Goal: Information Seeking & Learning: Learn about a topic

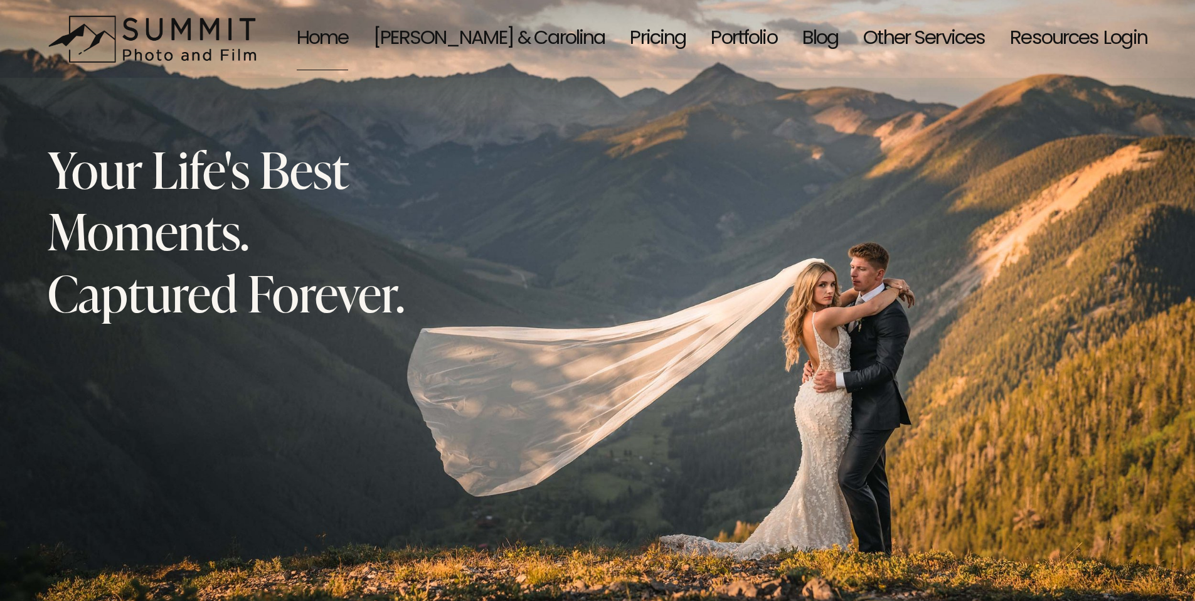
click at [547, 44] on link "[PERSON_NAME] & Carolina" at bounding box center [489, 39] width 232 height 66
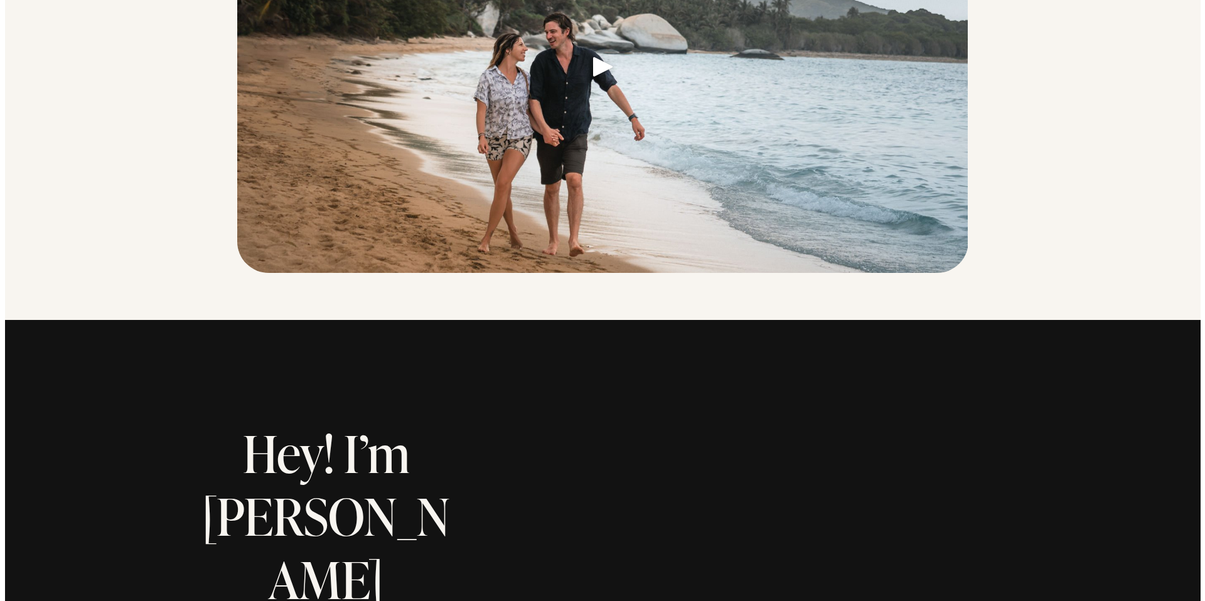
scroll to position [423, 0]
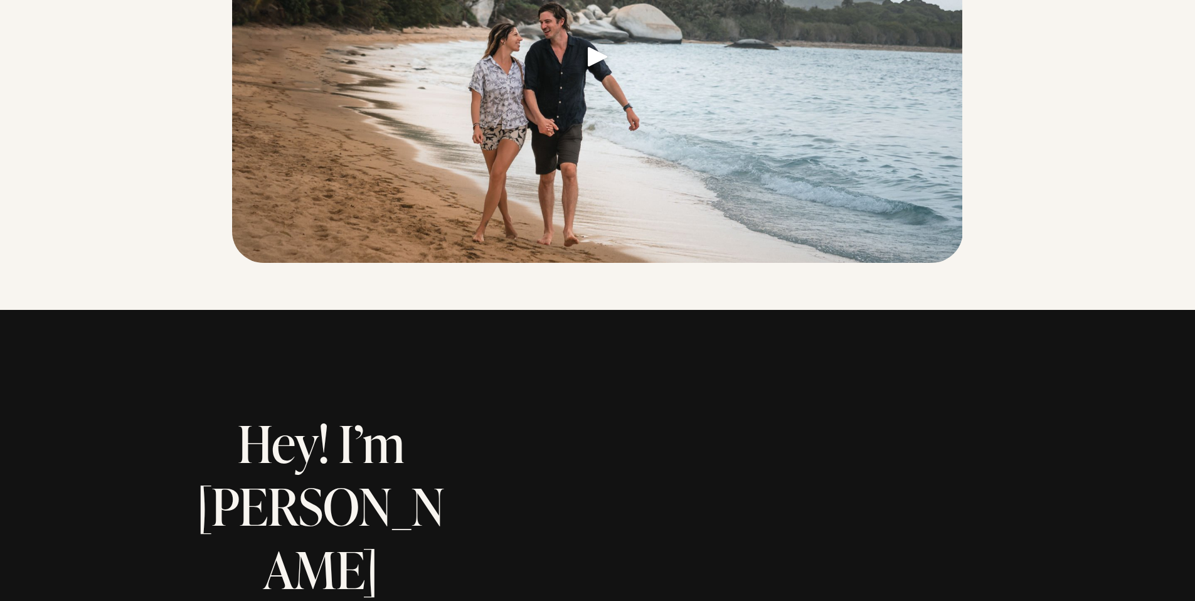
click at [610, 109] on link at bounding box center [597, 60] width 731 height 420
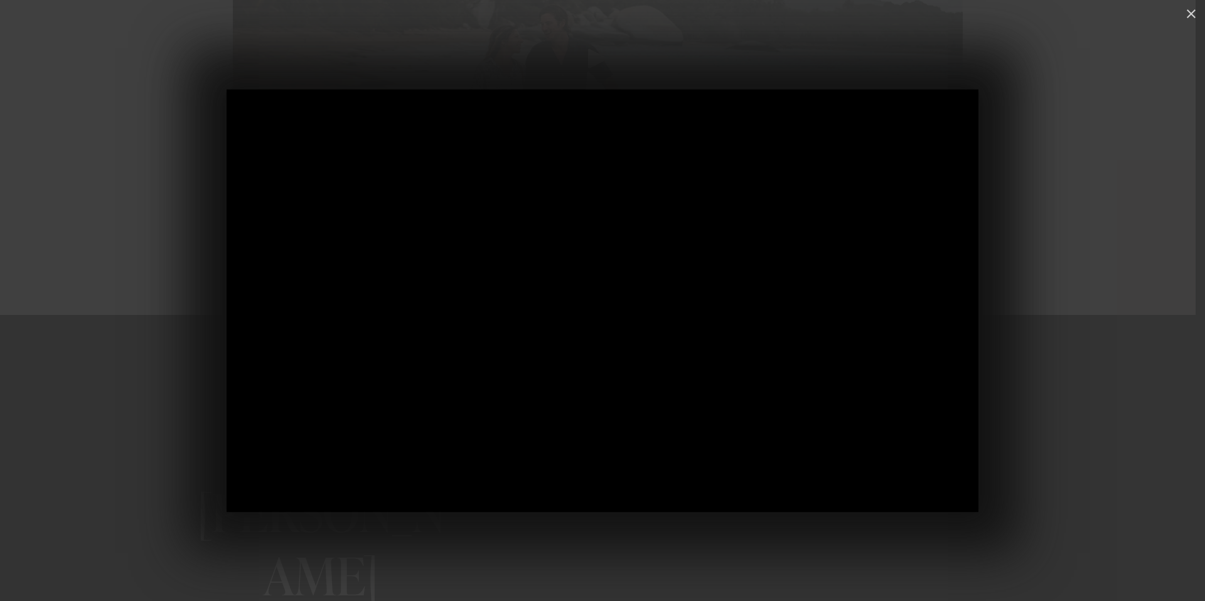
click at [1082, 446] on div at bounding box center [602, 300] width 1205 height 601
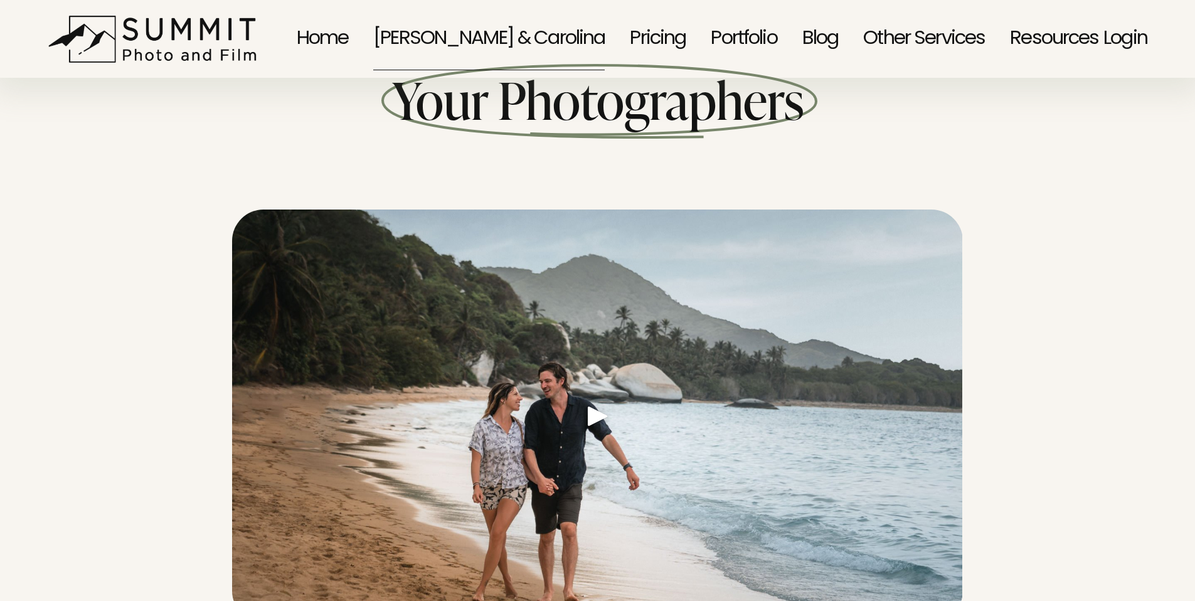
scroll to position [213, 0]
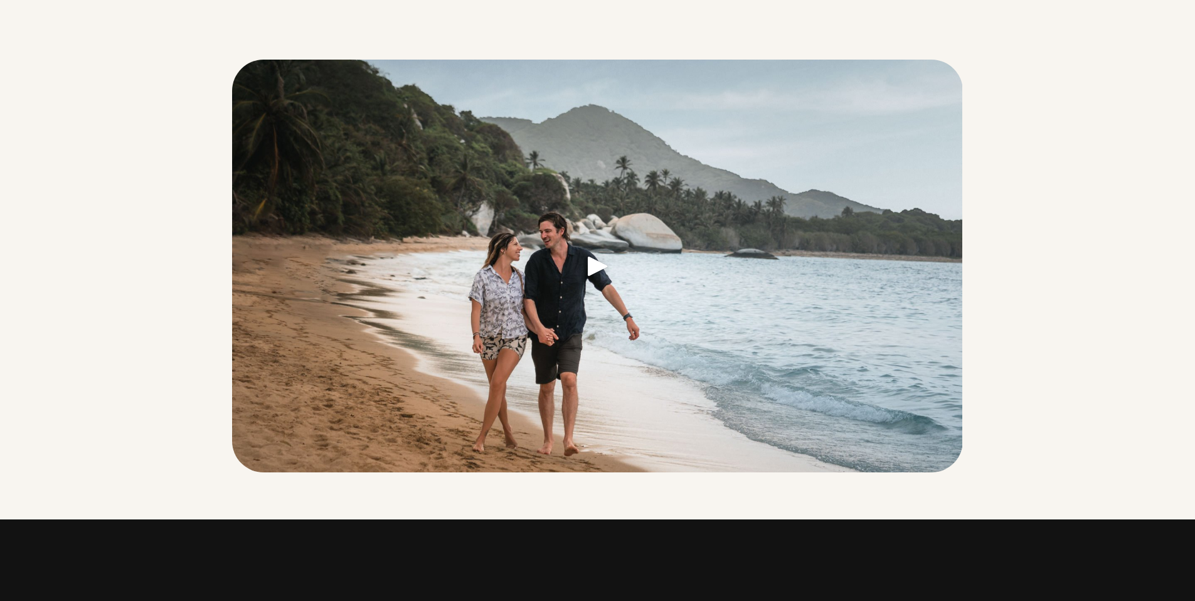
click at [641, 314] on link at bounding box center [597, 270] width 731 height 420
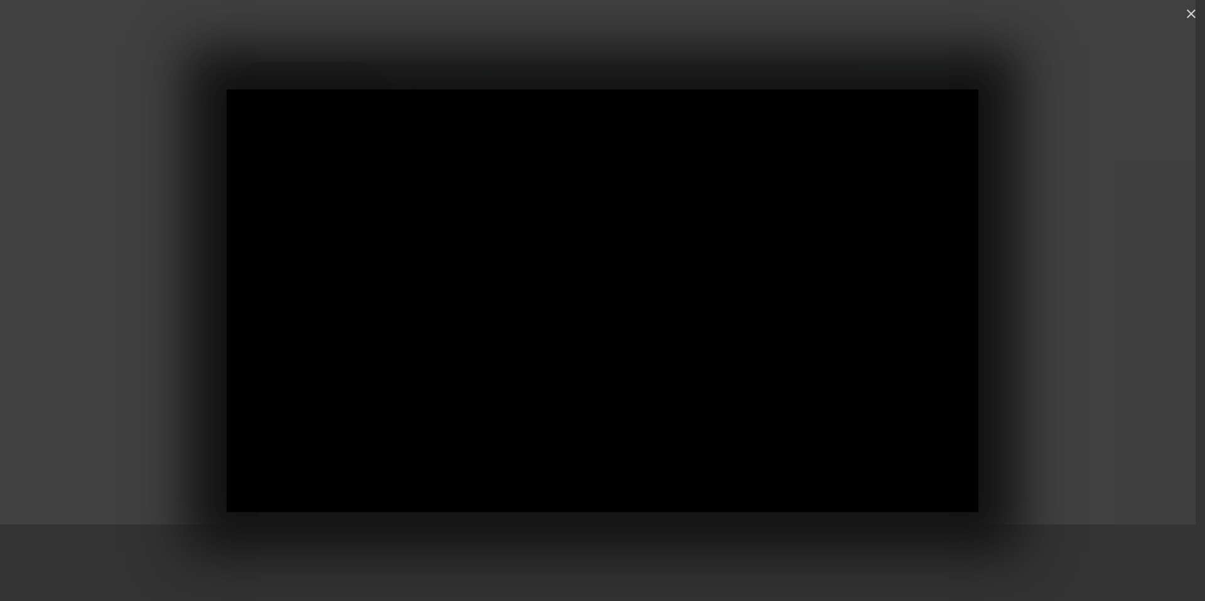
click at [1026, 285] on div at bounding box center [602, 300] width 1205 height 601
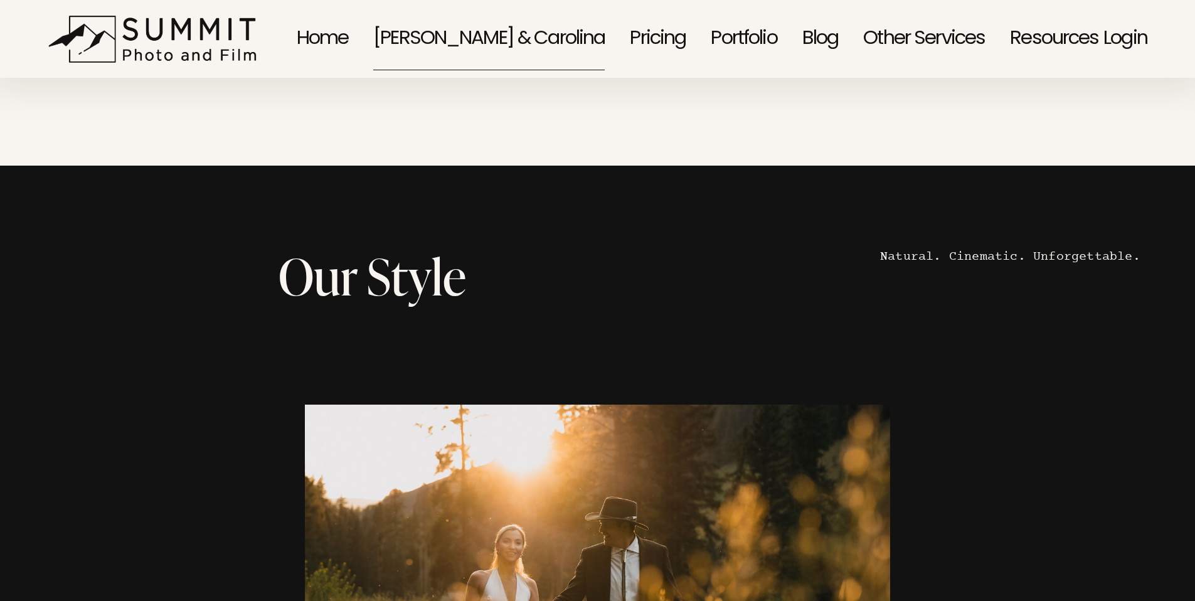
scroll to position [1465, 0]
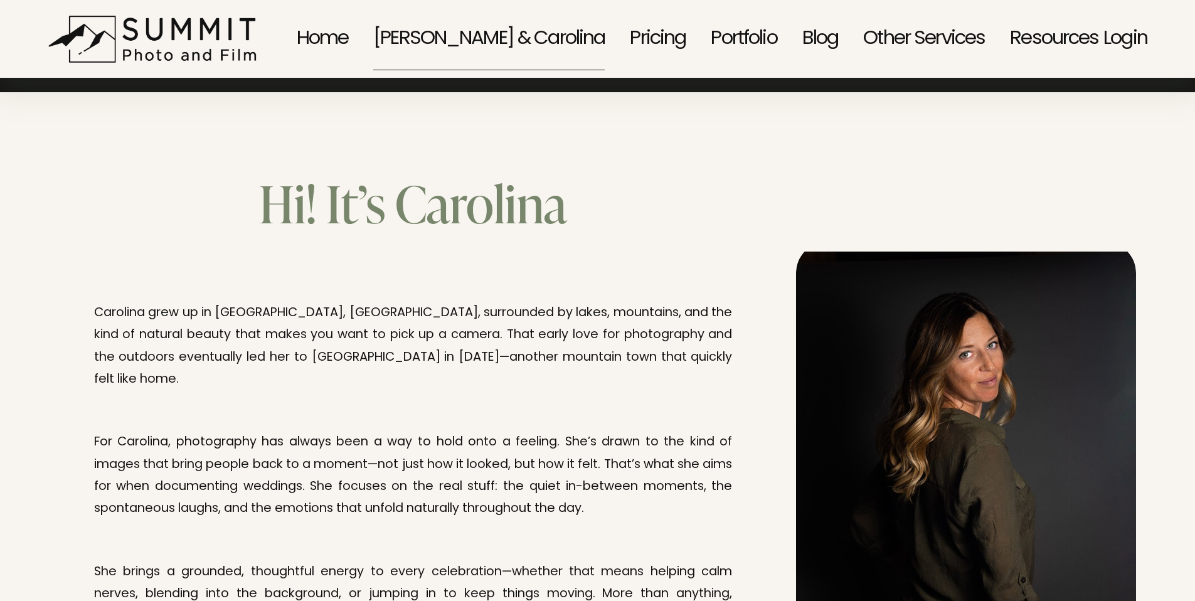
click at [640, 43] on link "Pricing" at bounding box center [658, 39] width 56 height 66
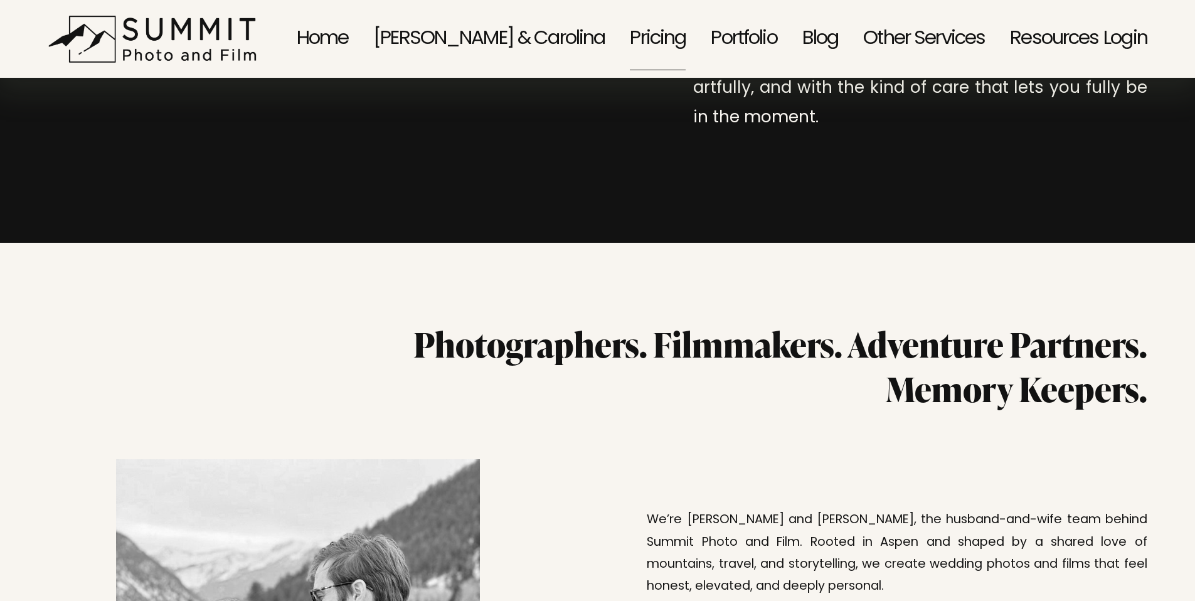
scroll to position [1045, 0]
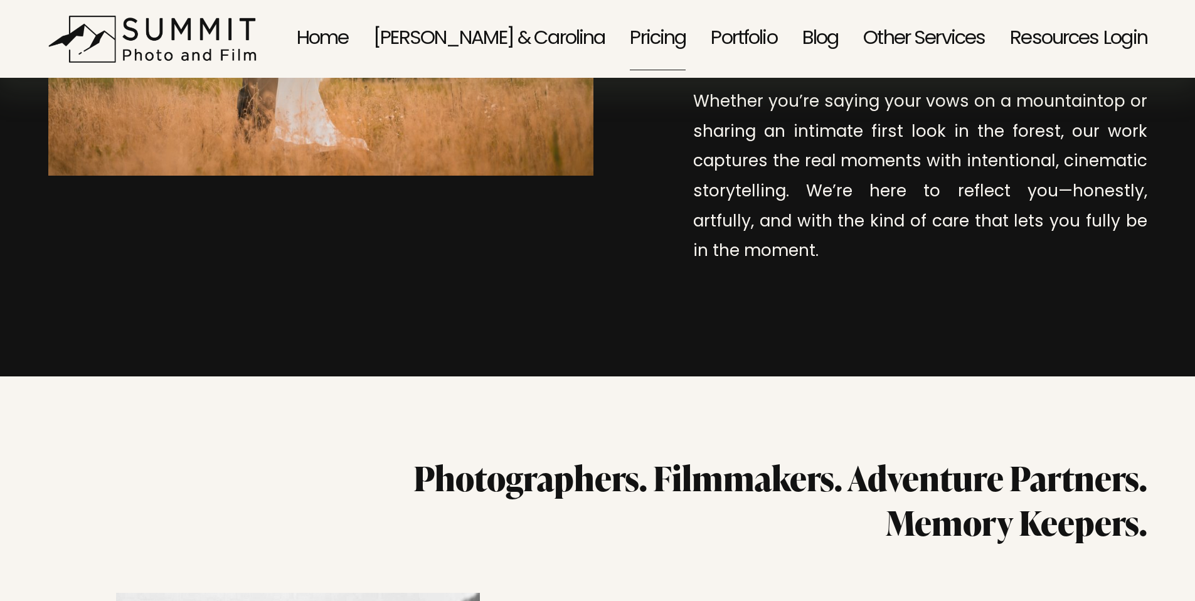
click at [749, 50] on link "Portfolio" at bounding box center [744, 39] width 66 height 66
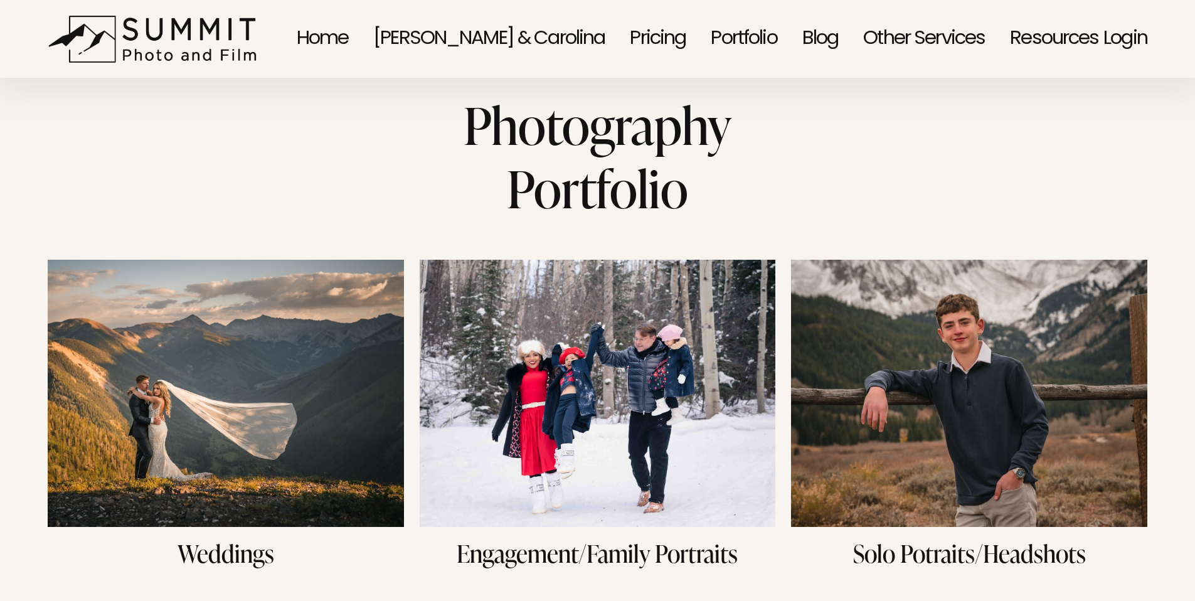
click at [152, 36] on img at bounding box center [156, 39] width 216 height 48
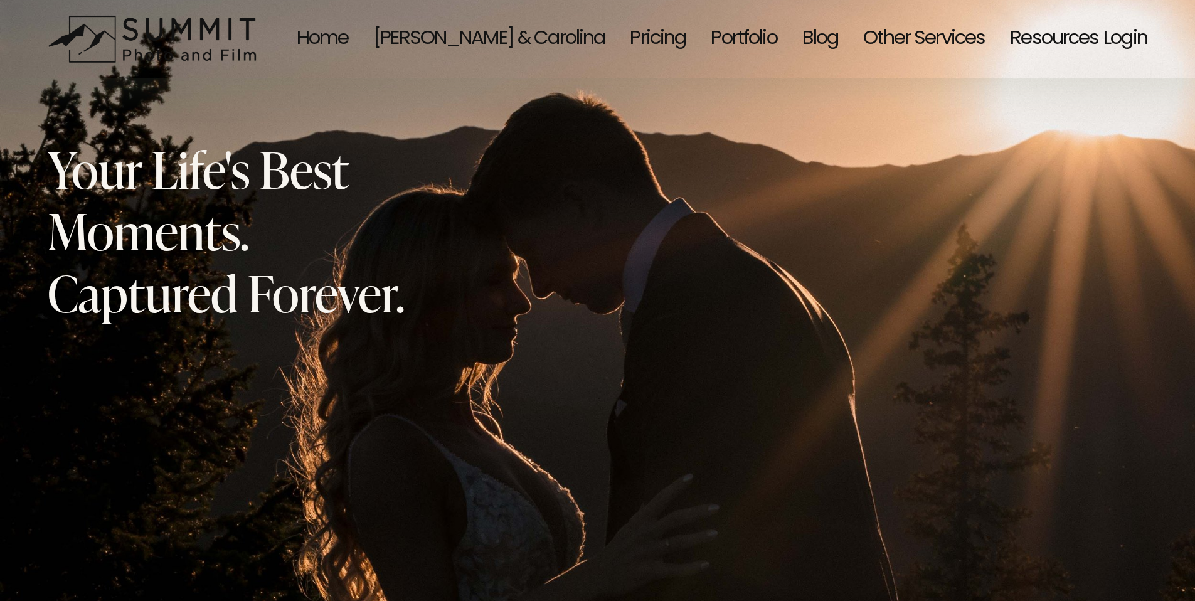
click at [523, 37] on link "[PERSON_NAME] & Carolina" at bounding box center [489, 39] width 232 height 66
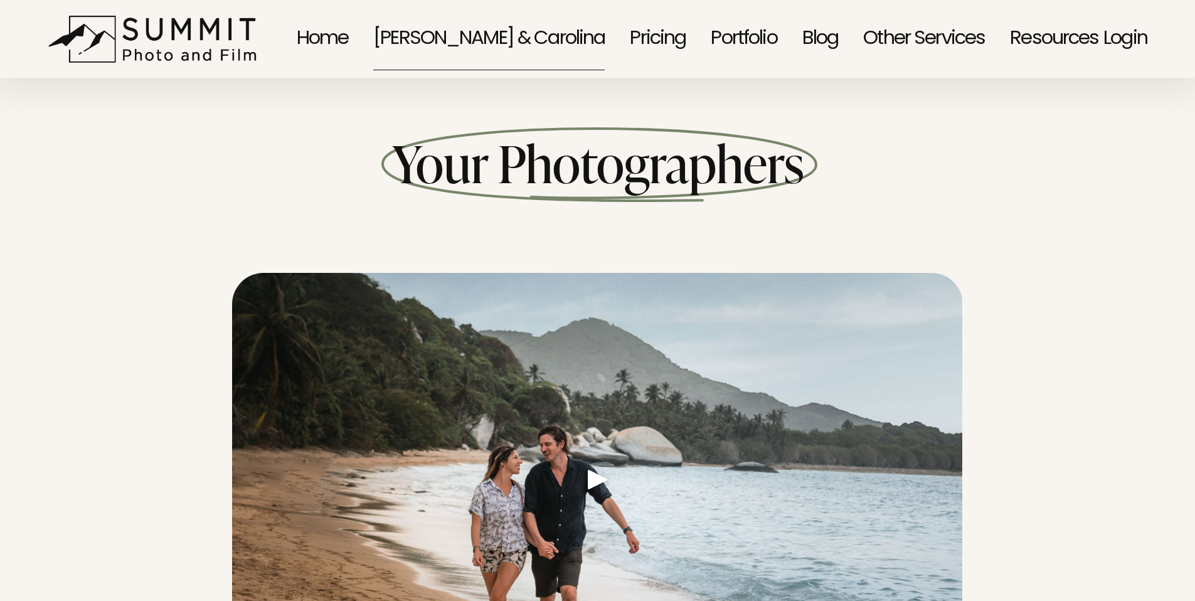
click at [708, 159] on span "Your Photographers" at bounding box center [598, 162] width 412 height 69
click at [664, 36] on link "Pricing" at bounding box center [658, 39] width 56 height 66
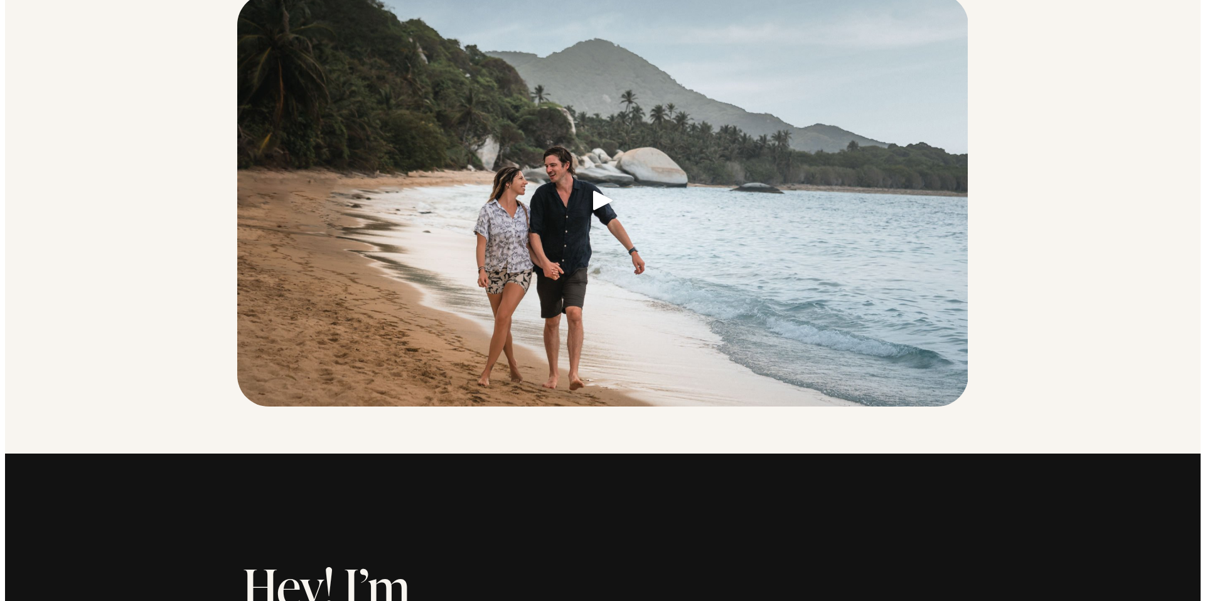
scroll to position [280, 0]
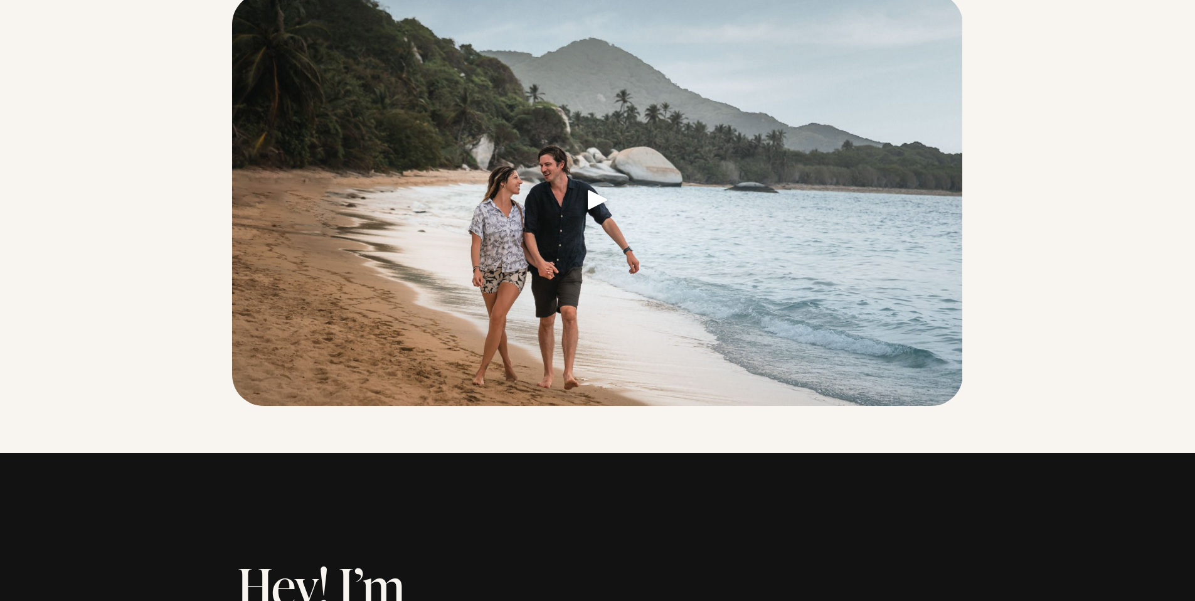
click at [589, 229] on link at bounding box center [597, 203] width 731 height 420
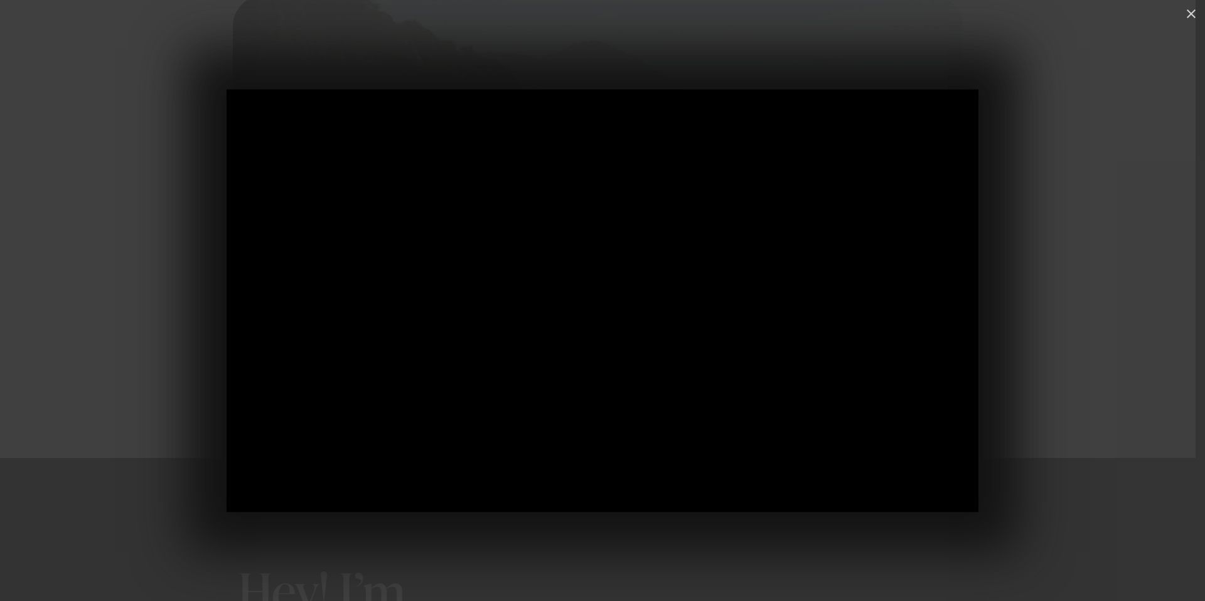
click at [1017, 320] on div at bounding box center [602, 300] width 1205 height 601
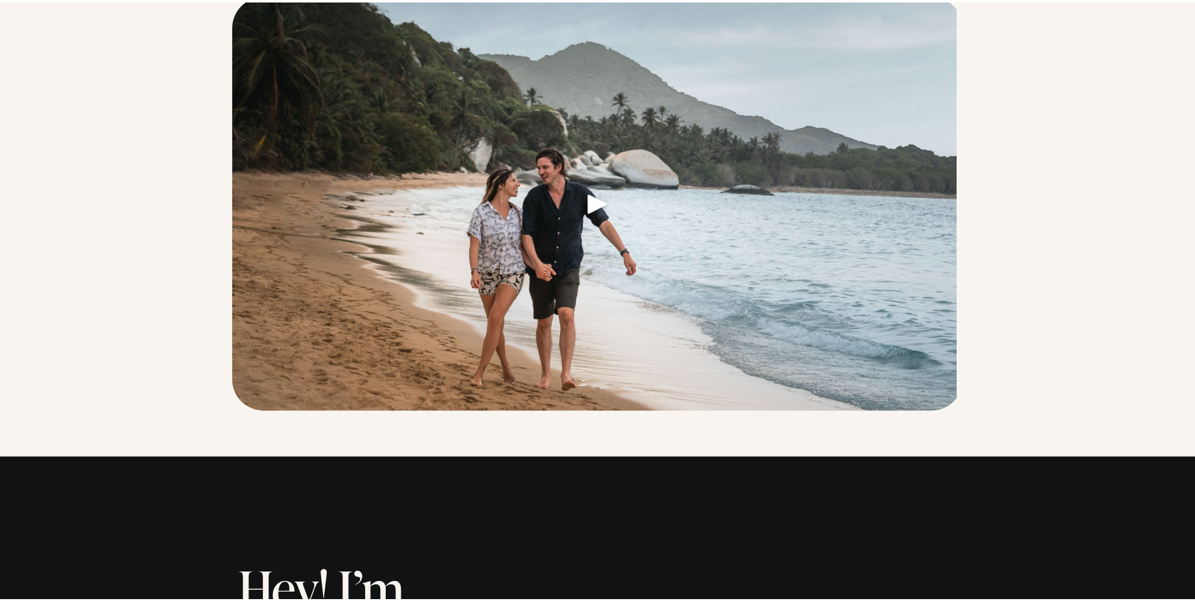
scroll to position [275, 0]
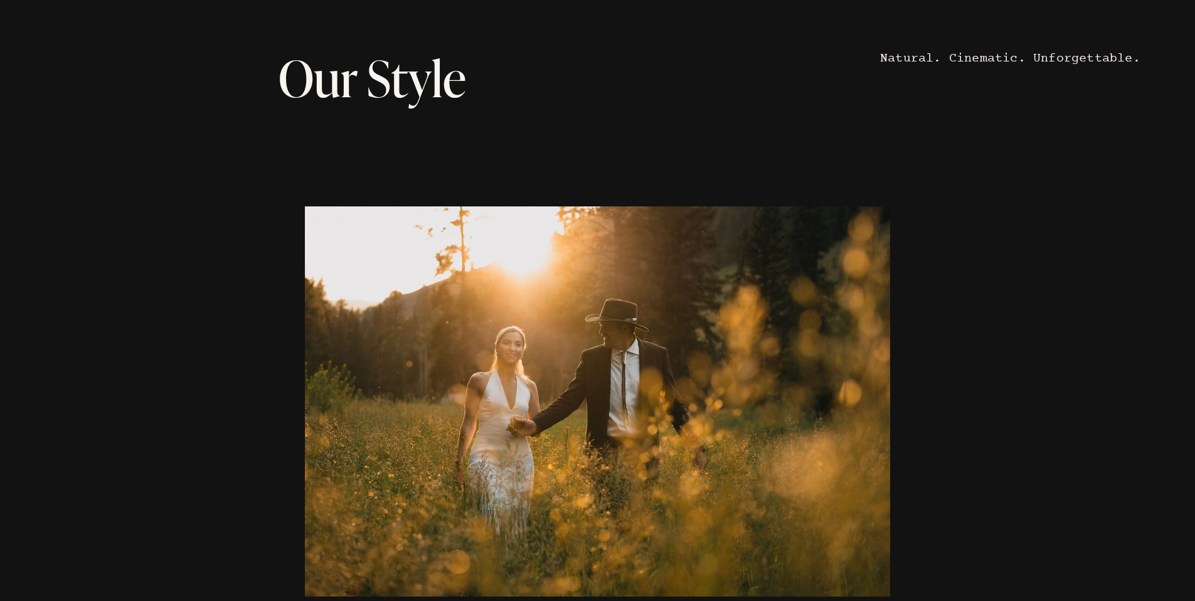
click at [800, 383] on div at bounding box center [597, 401] width 589 height 390
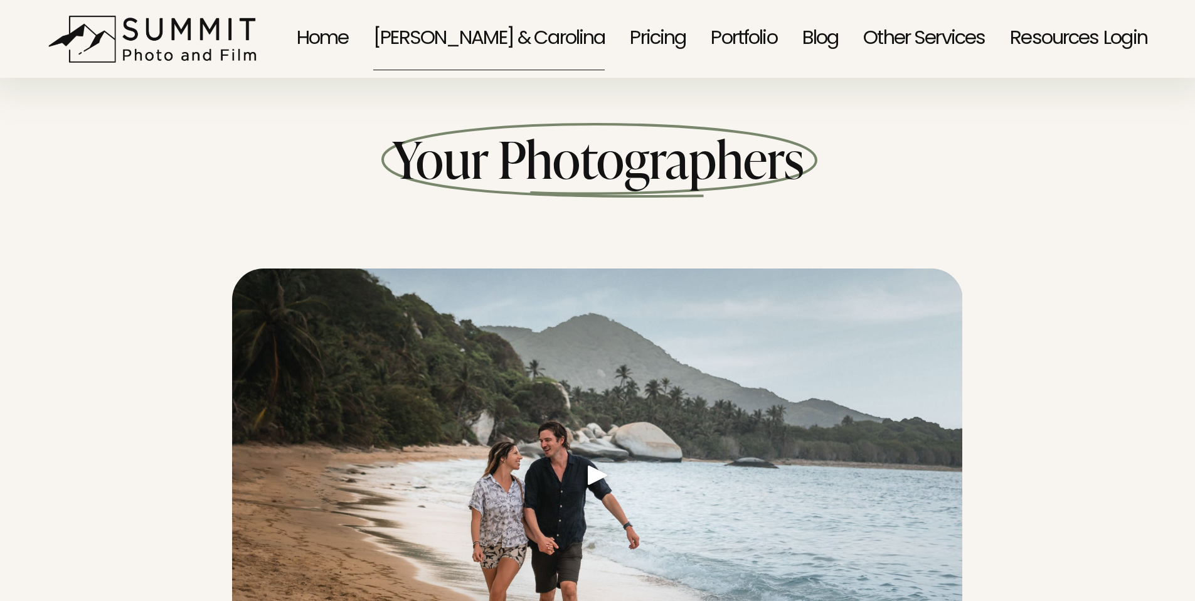
scroll to position [0, 0]
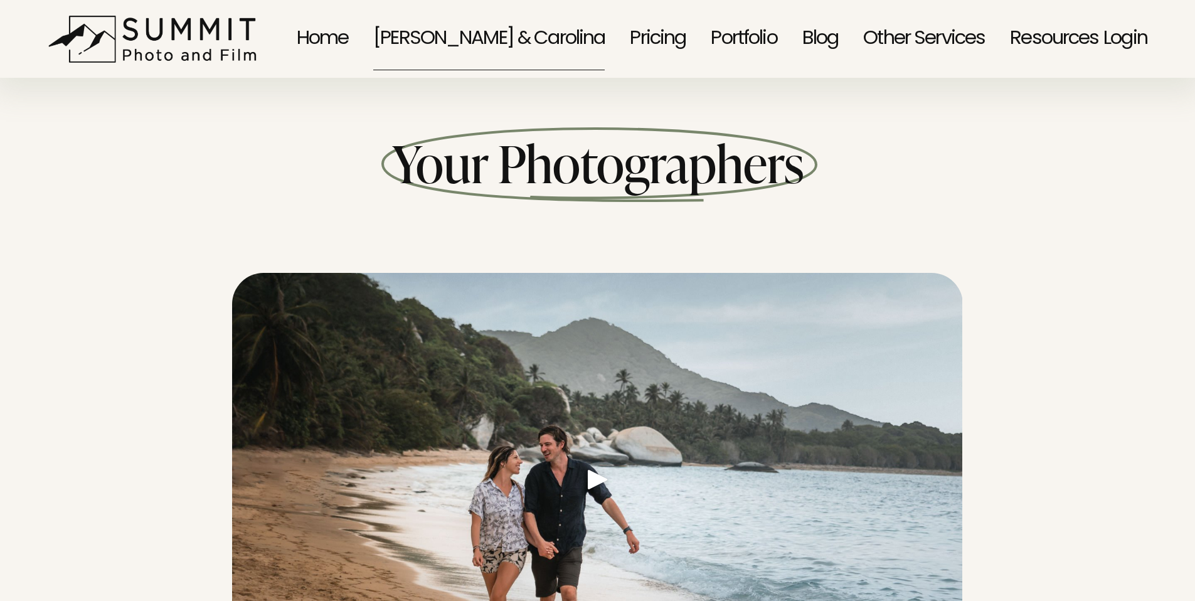
click at [847, 58] on nav "Home Dale & Carolina Pricing Portfolio Blog Other Services Family Portraits Eve…" at bounding box center [698, 39] width 802 height 66
click at [811, 46] on link "Blog" at bounding box center [820, 39] width 36 height 66
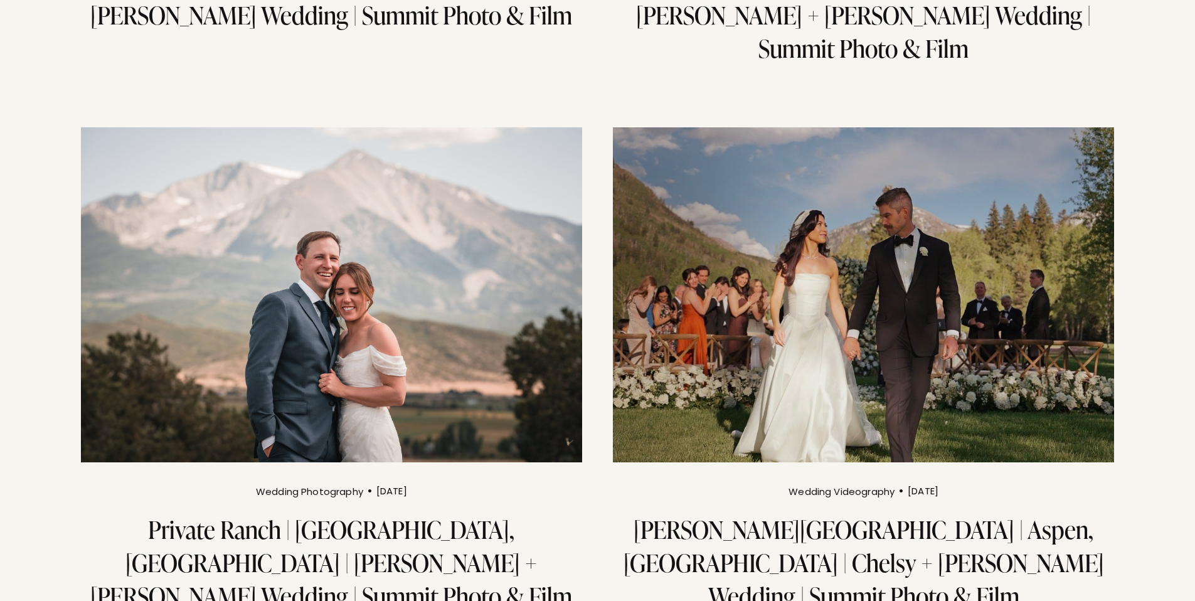
scroll to position [622, 0]
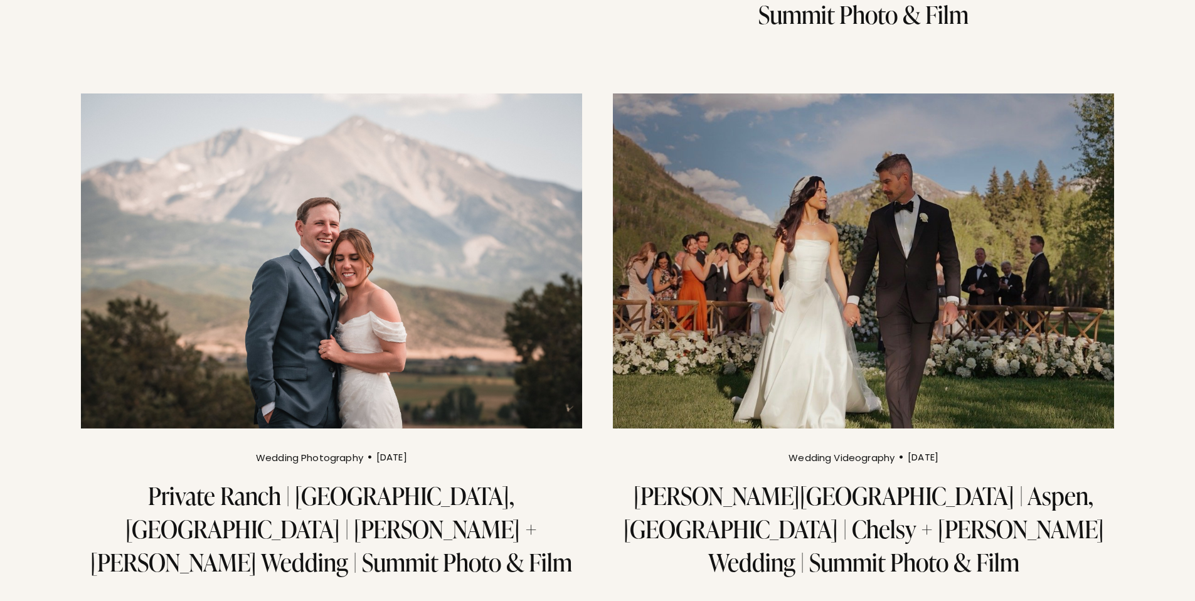
click at [929, 231] on img at bounding box center [863, 261] width 506 height 338
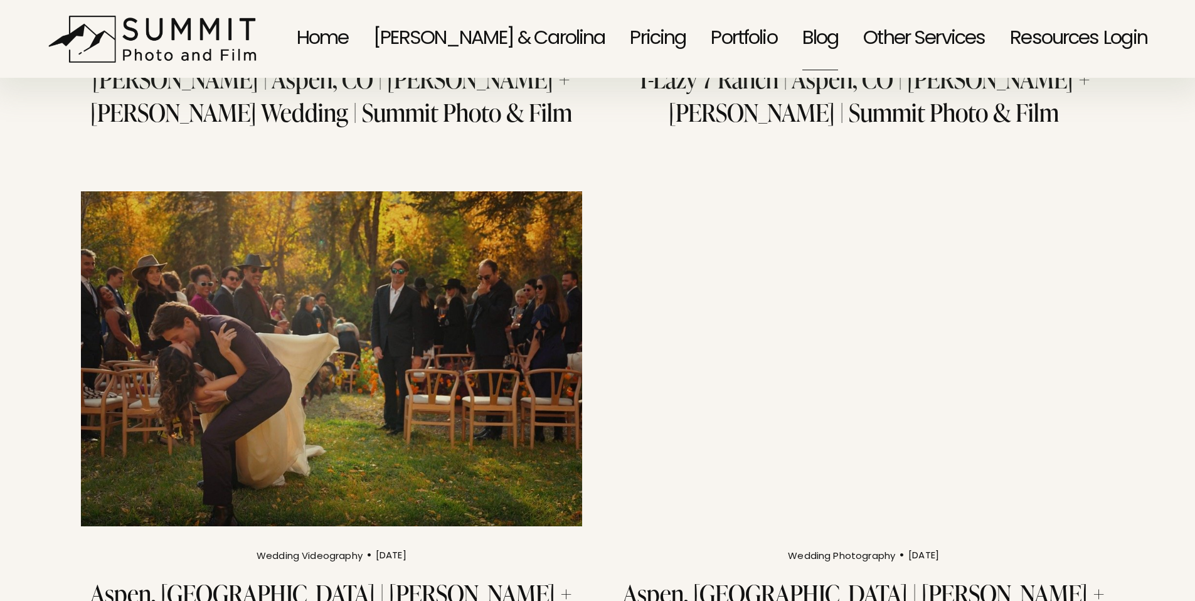
scroll to position [1408, 0]
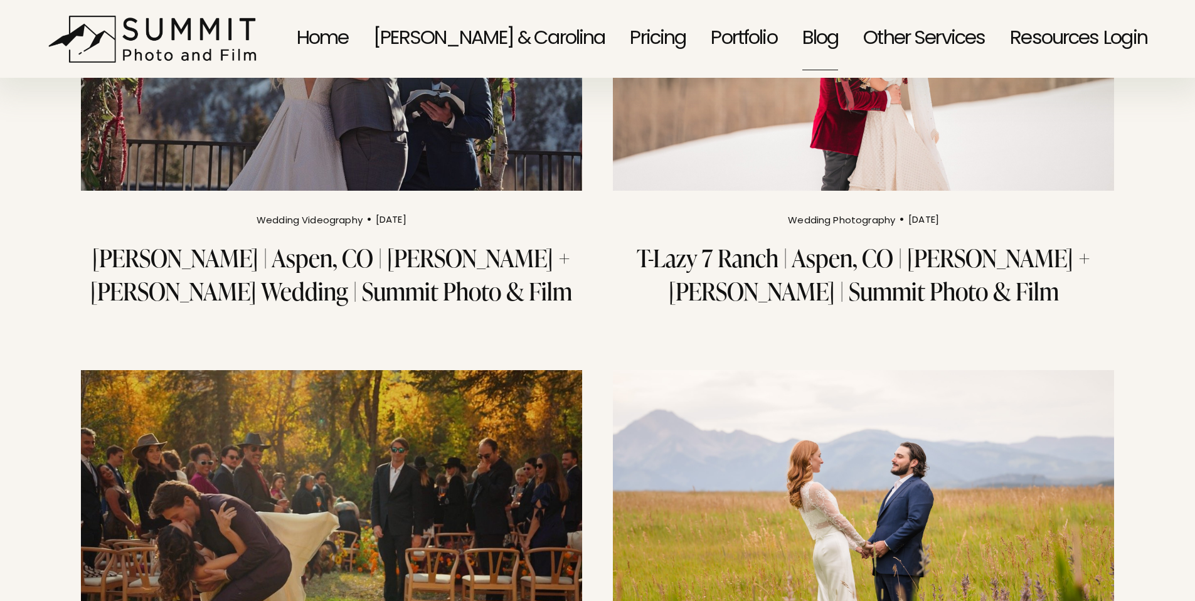
click at [941, 46] on span "Other Services" at bounding box center [924, 39] width 122 height 62
click at [0, 0] on span "Family Portraits" at bounding box center [0, 0] width 0 height 0
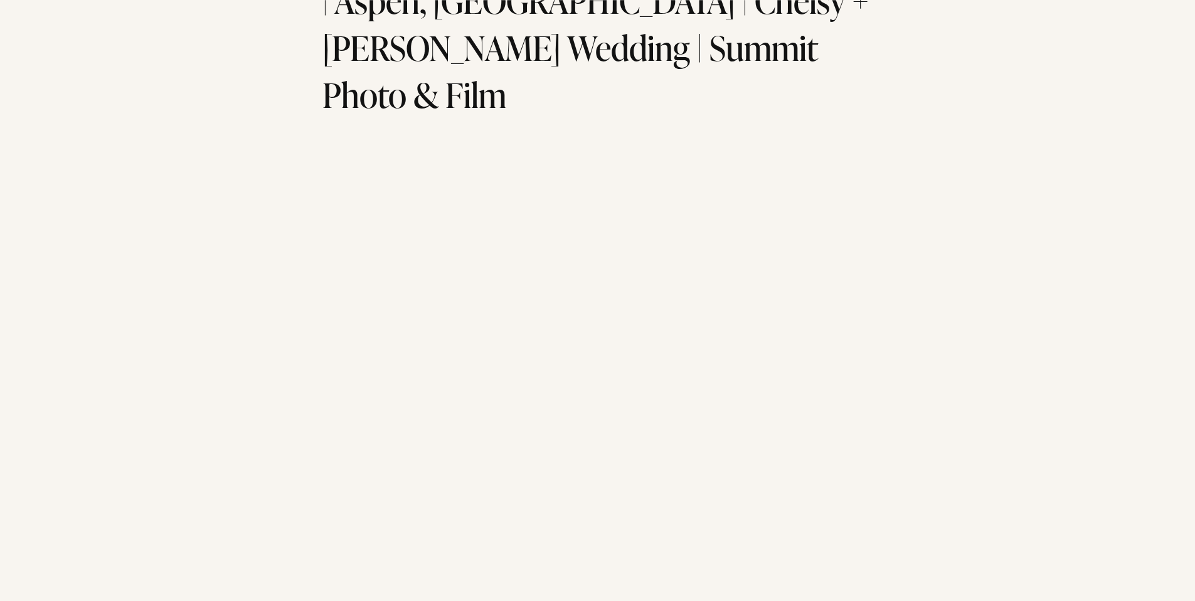
scroll to position [146, 0]
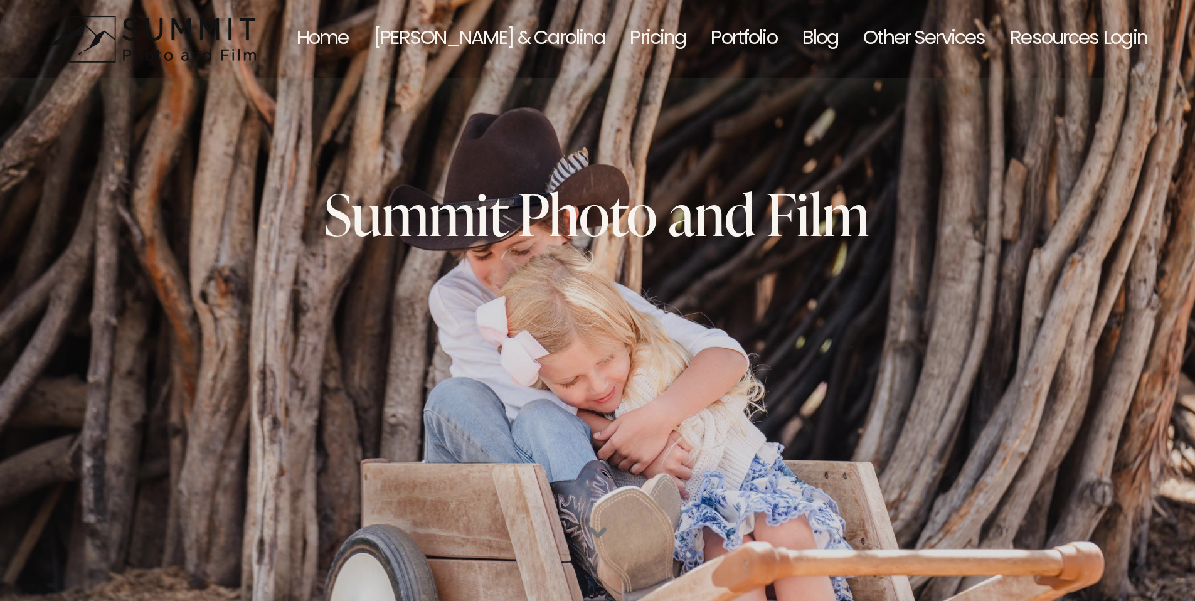
click at [0, 0] on span "Clothing - Summer Family Outfit" at bounding box center [0, 0] width 0 height 0
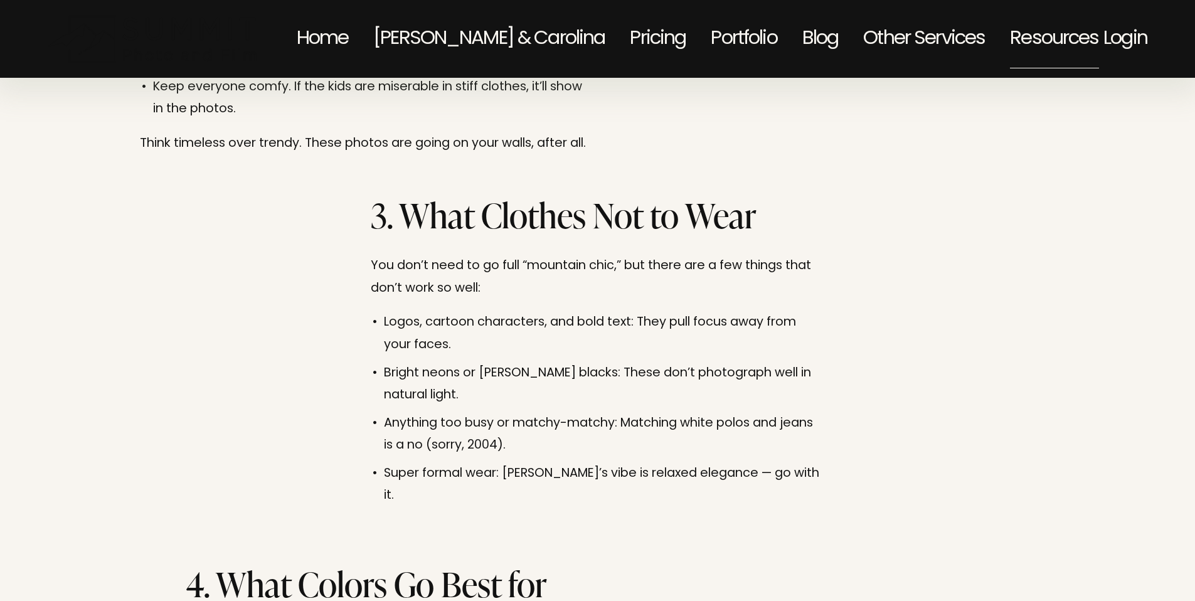
scroll to position [1373, 0]
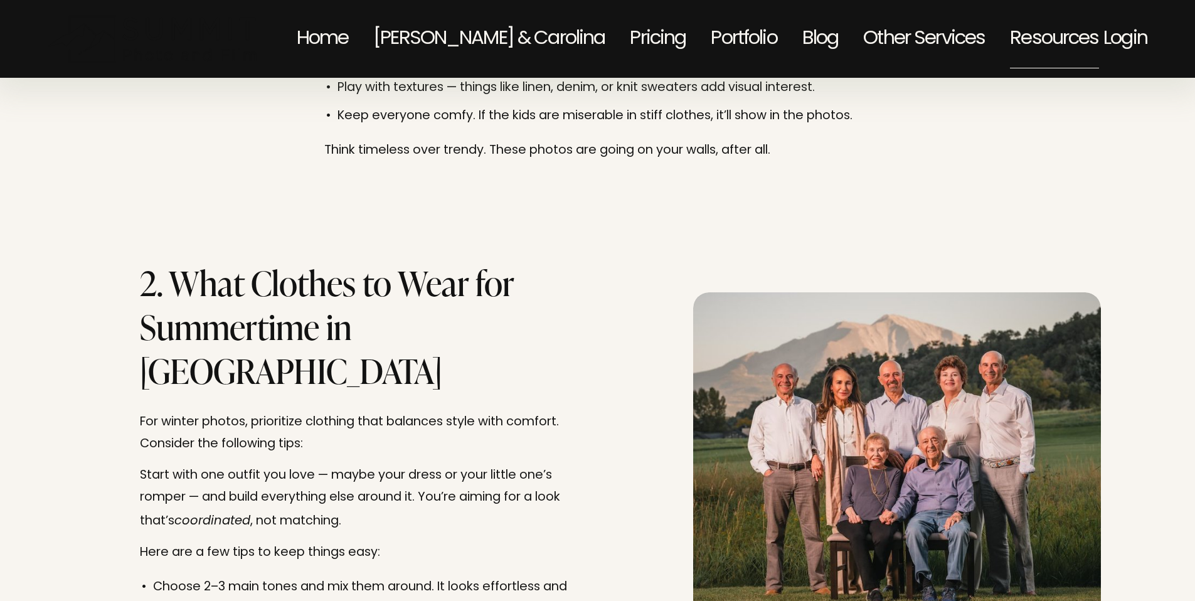
click at [733, 34] on link "Portfolio" at bounding box center [744, 39] width 66 height 66
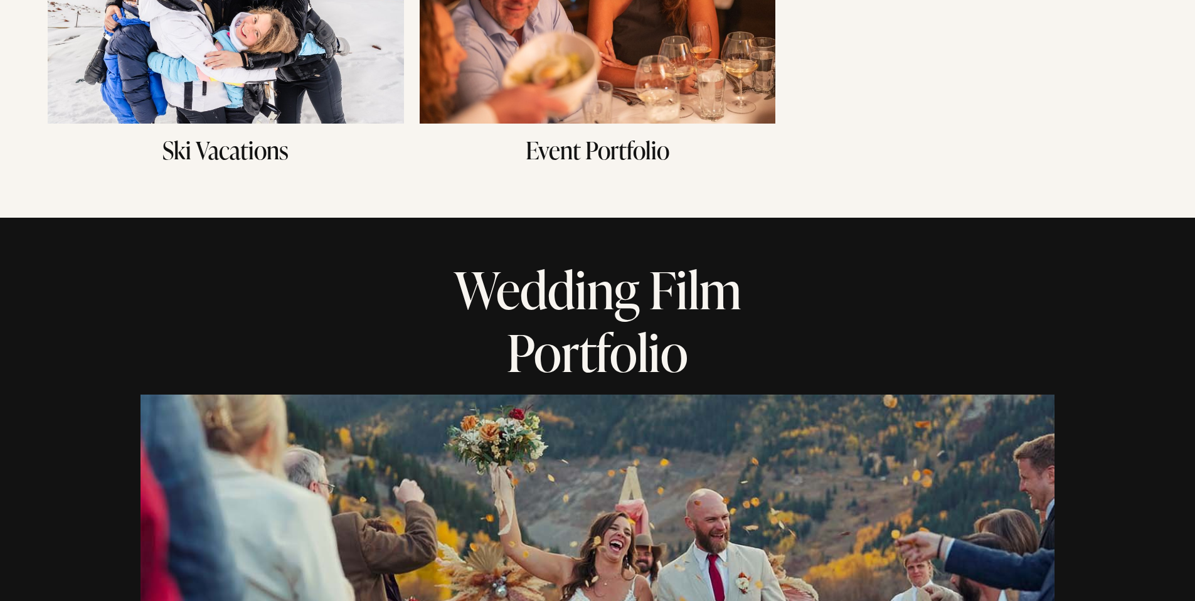
scroll to position [573, 0]
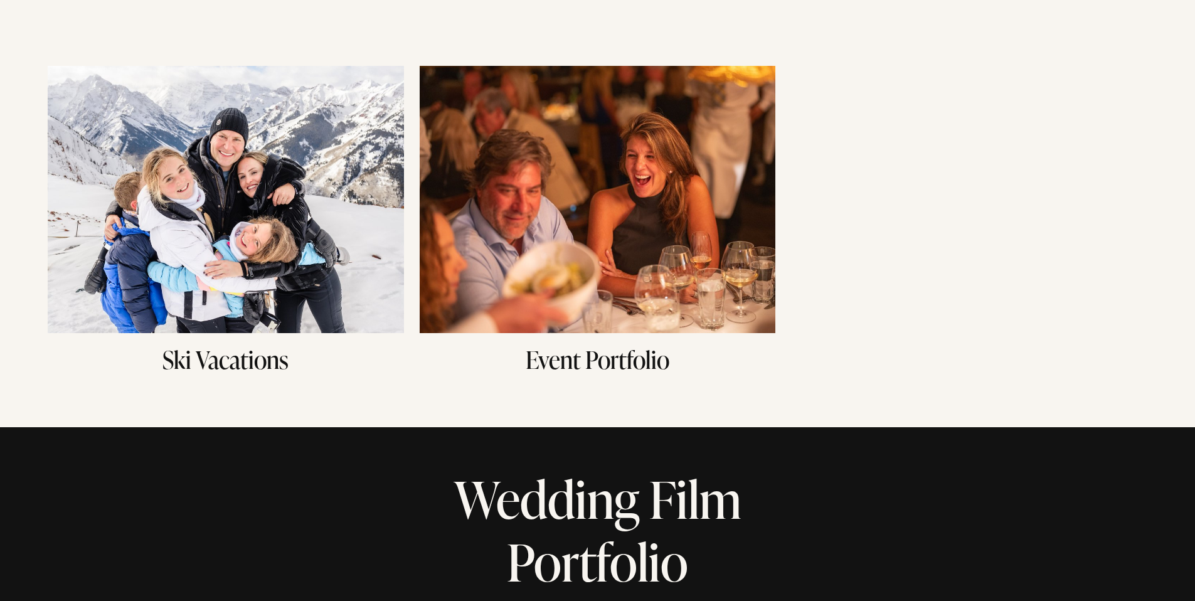
click at [711, 228] on img at bounding box center [598, 199] width 356 height 267
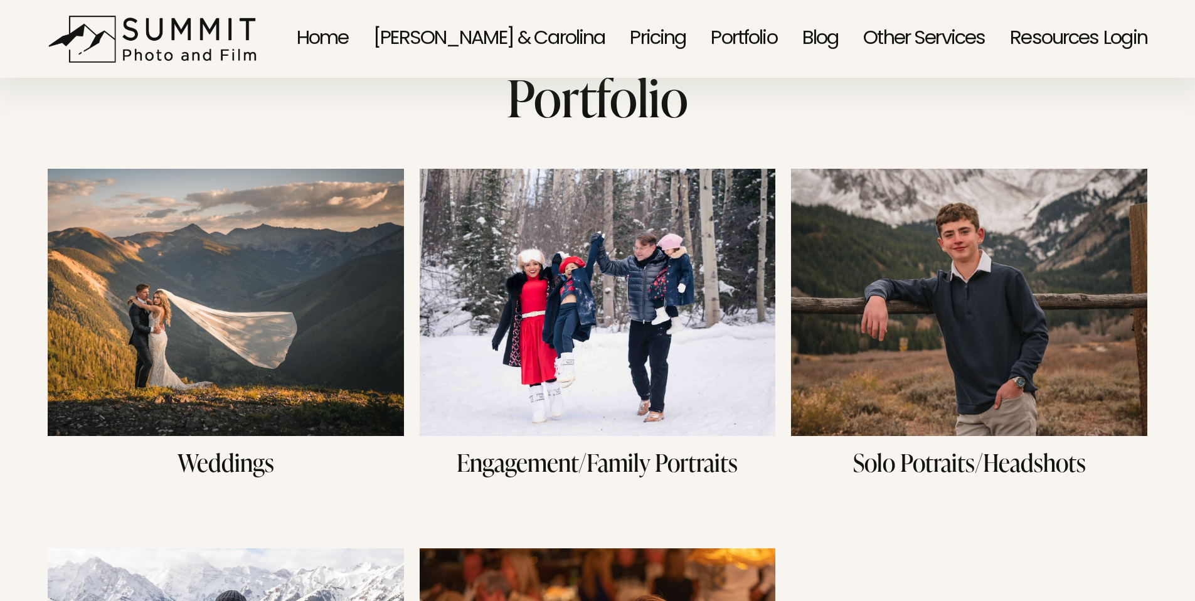
scroll to position [0, 0]
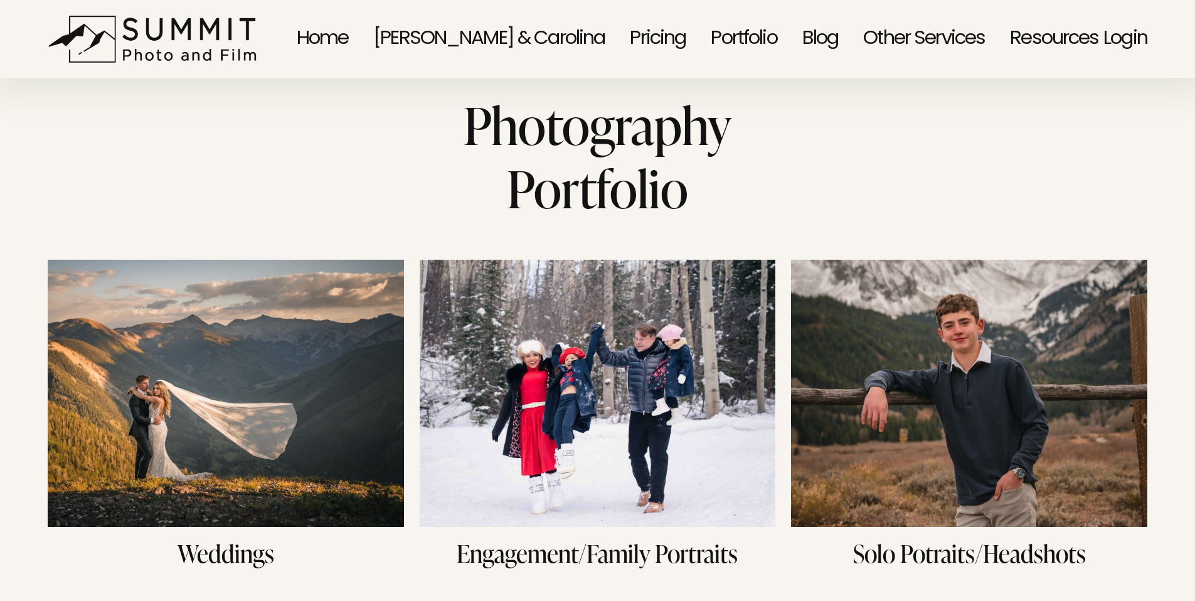
click at [349, 35] on link "Home" at bounding box center [323, 39] width 52 height 66
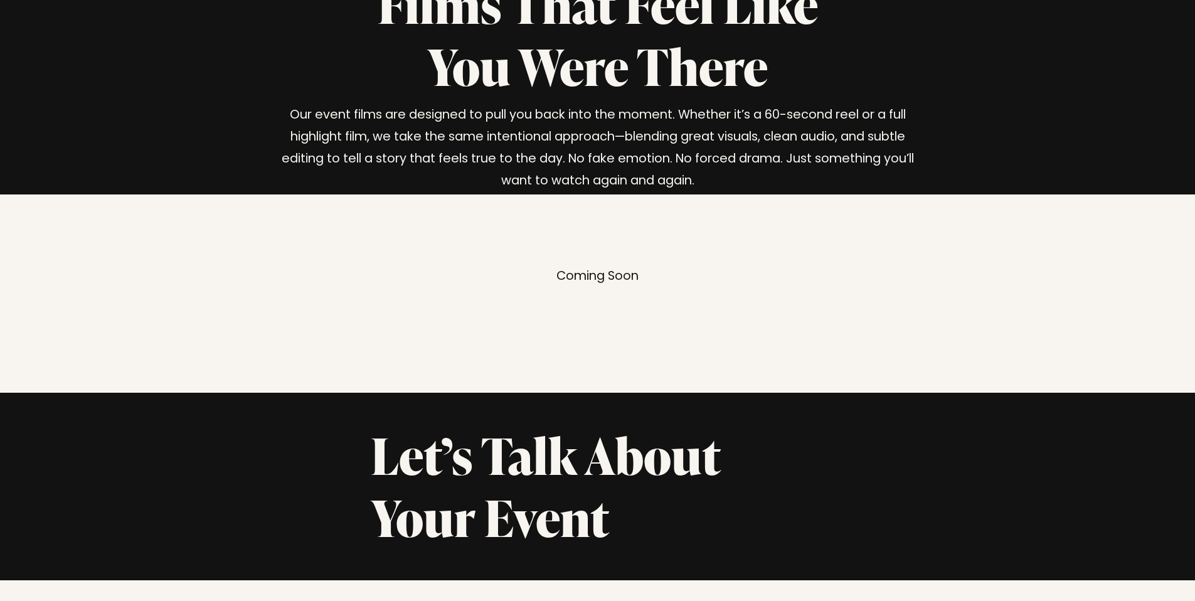
scroll to position [2304, 0]
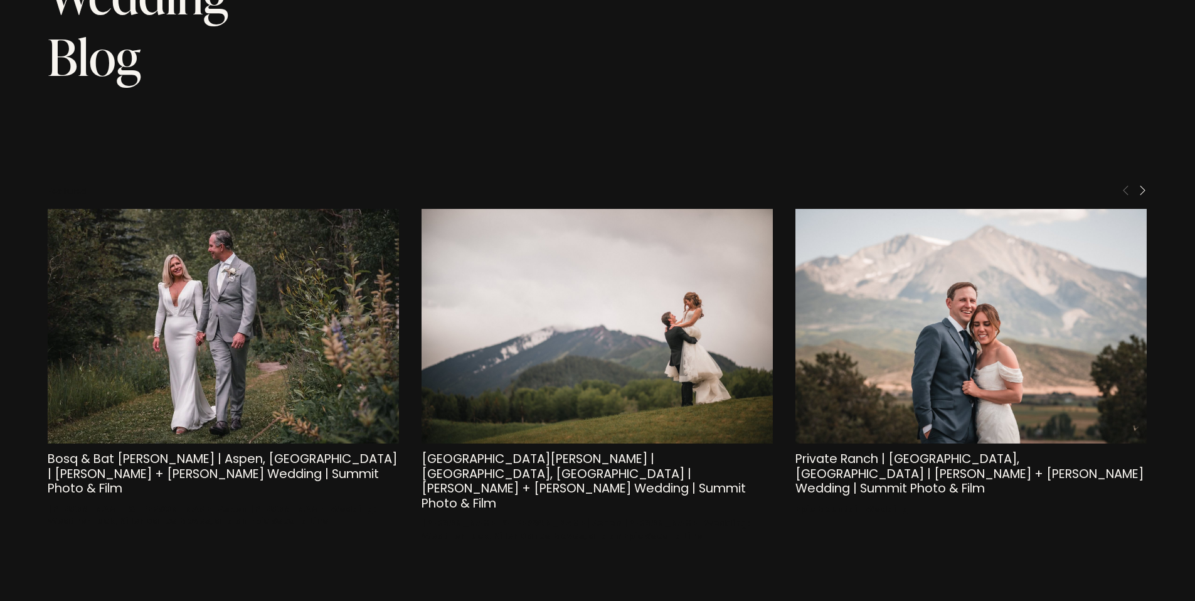
scroll to position [6921, 0]
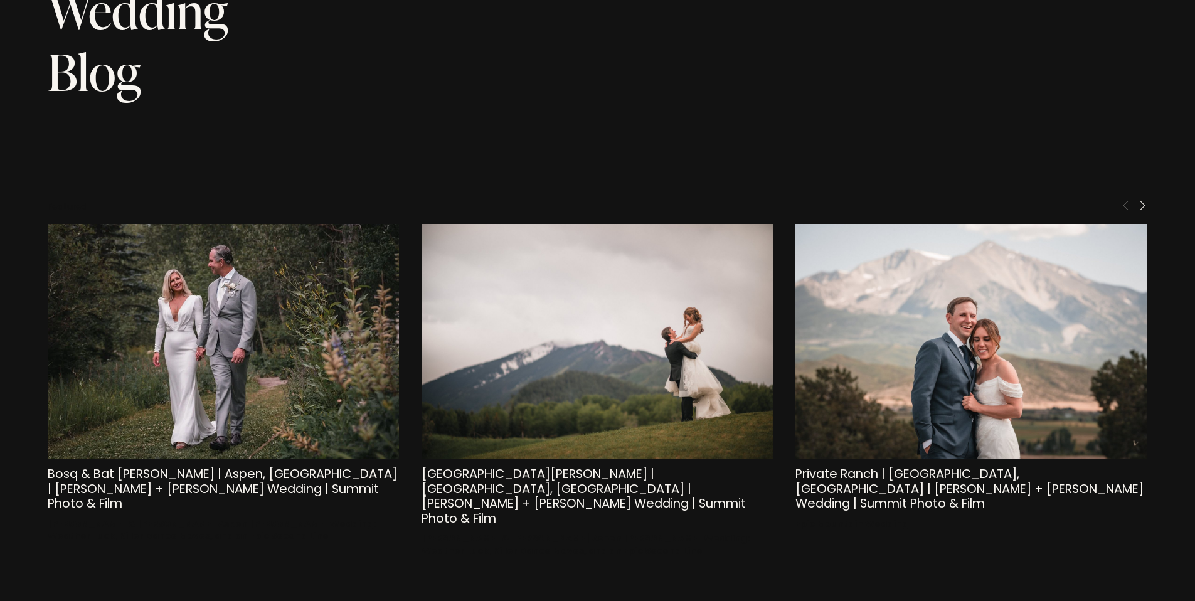
click at [1144, 200] on span "Next" at bounding box center [1143, 205] width 10 height 10
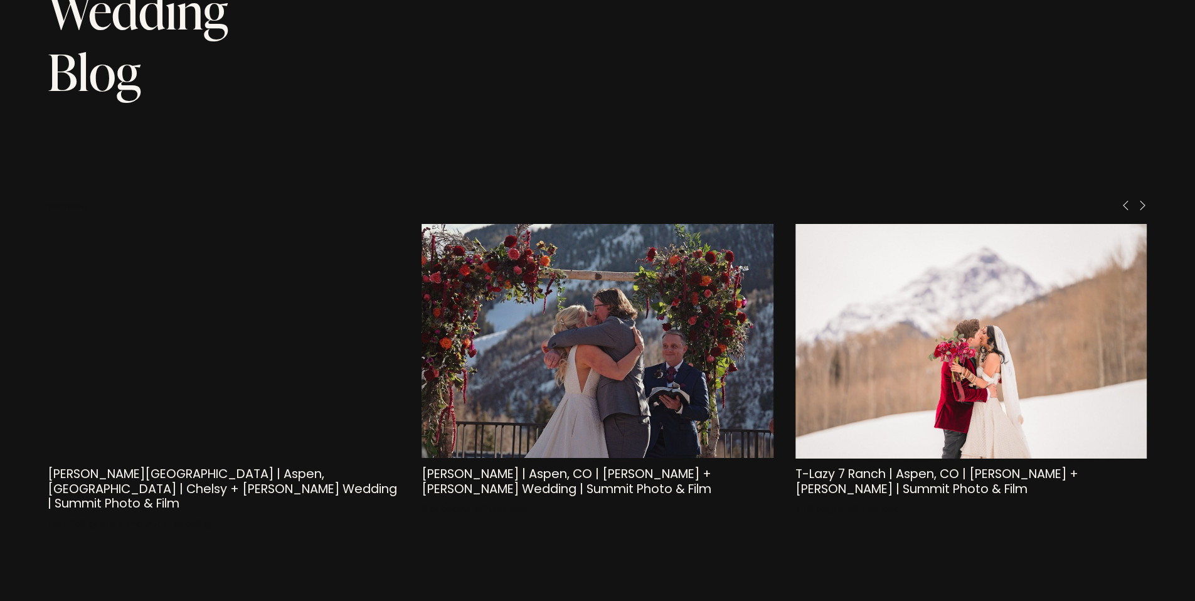
click at [1144, 200] on span "Next" at bounding box center [1143, 205] width 10 height 10
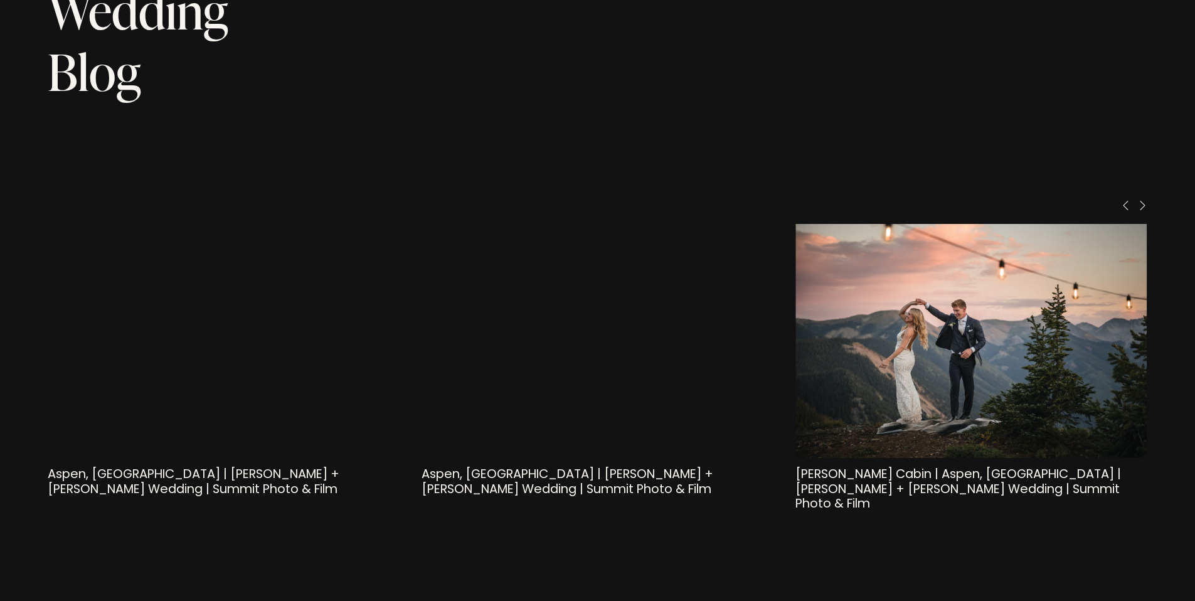
click at [1148, 122] on div "Wedding Blog Real Weddings. Captured Forever. Featured Bosq & Bat [PERSON_NAME]…" at bounding box center [597, 271] width 1195 height 585
click at [1143, 200] on span "Next" at bounding box center [1143, 205] width 10 height 10
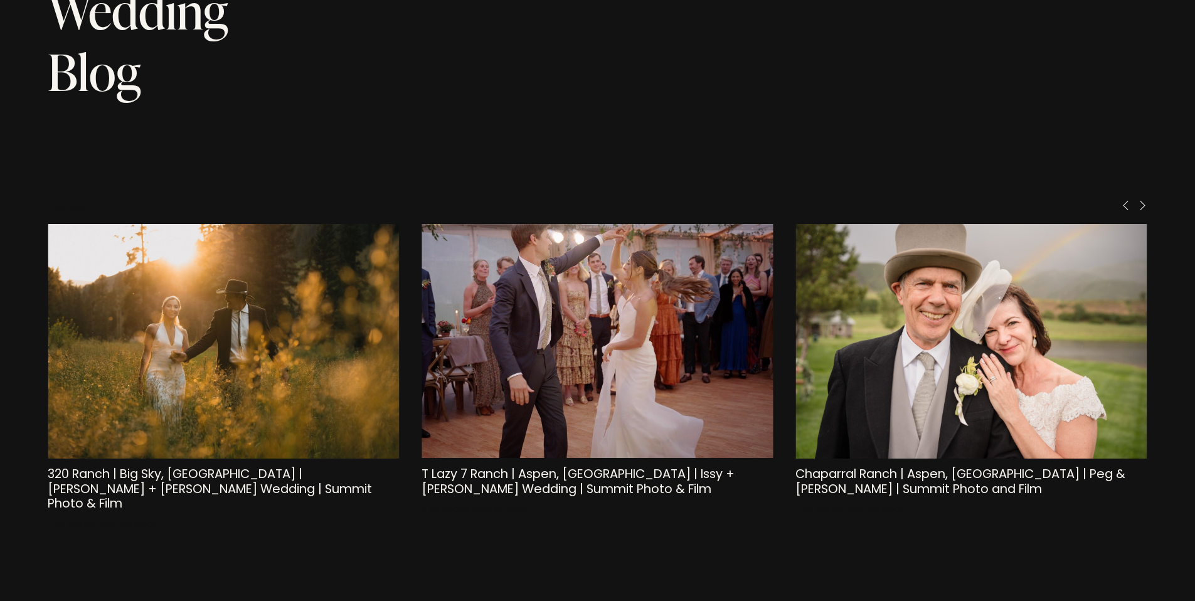
click at [1143, 200] on span "Next" at bounding box center [1143, 205] width 10 height 10
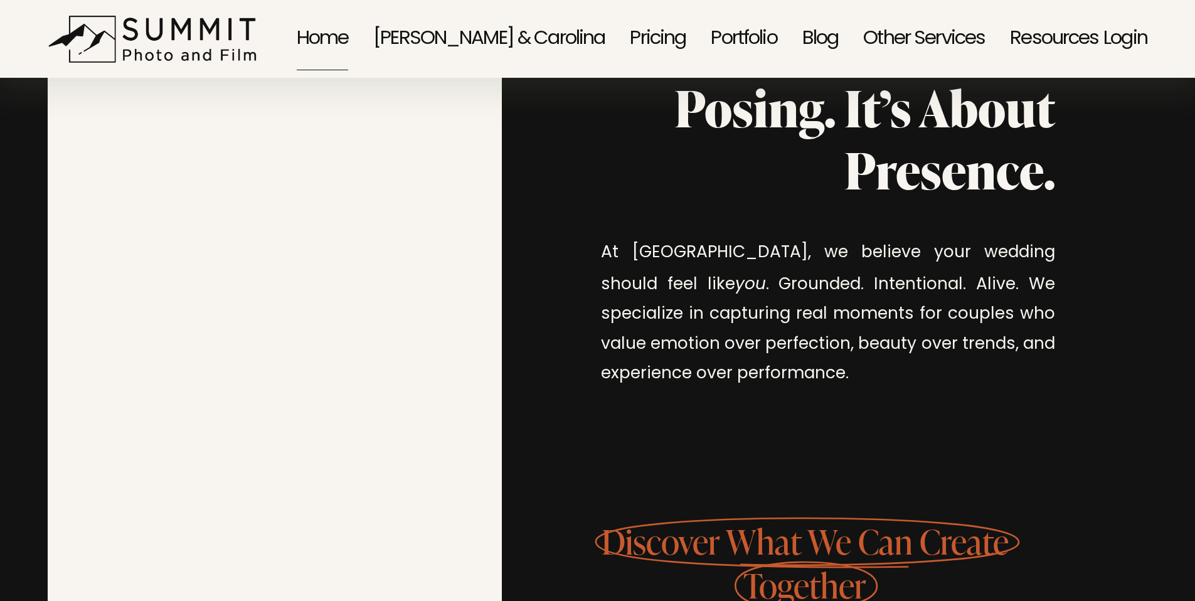
scroll to position [1139, 0]
